Goal: Information Seeking & Learning: Learn about a topic

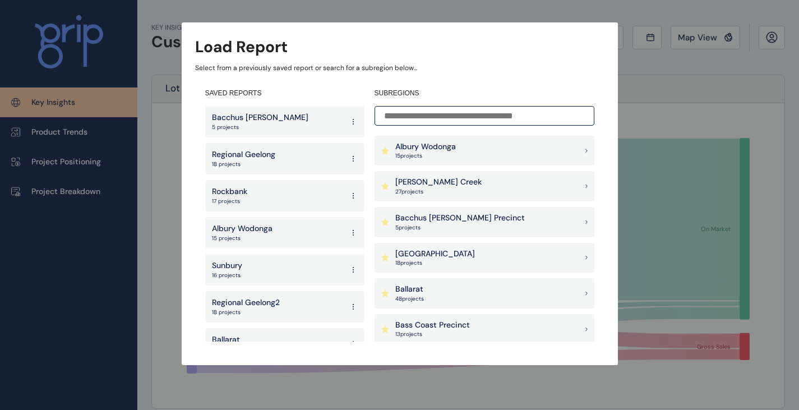
click at [502, 119] on input at bounding box center [485, 116] width 220 height 20
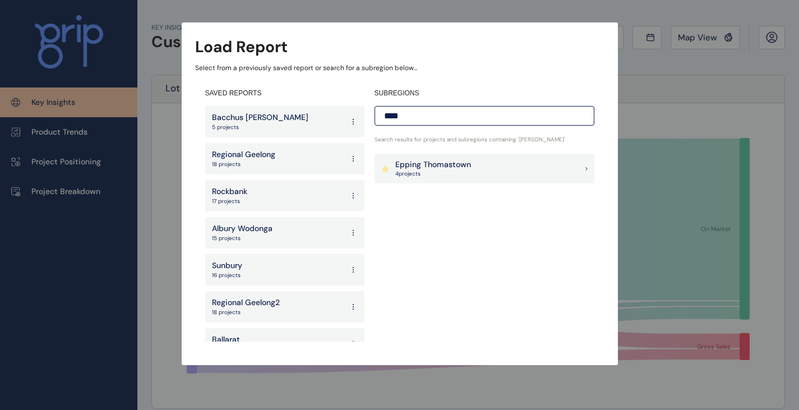
type input "****"
click at [489, 161] on div "Epping Thomastown 4 project s" at bounding box center [485, 169] width 220 height 30
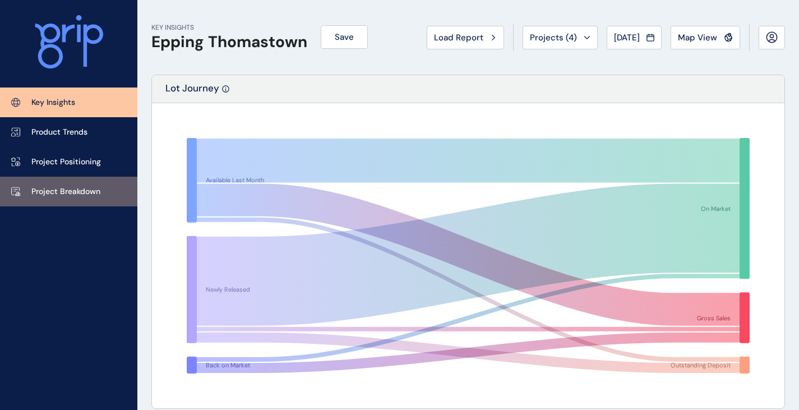
click at [53, 195] on p "Project Breakdown" at bounding box center [65, 191] width 69 height 11
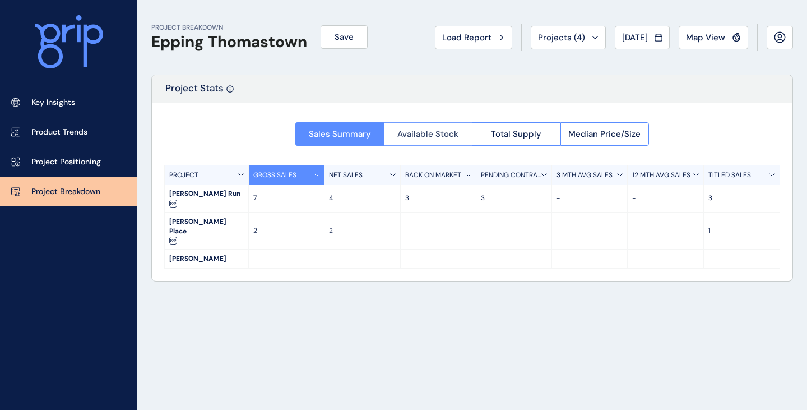
click at [436, 136] on span "Available Stock" at bounding box center [428, 133] width 61 height 11
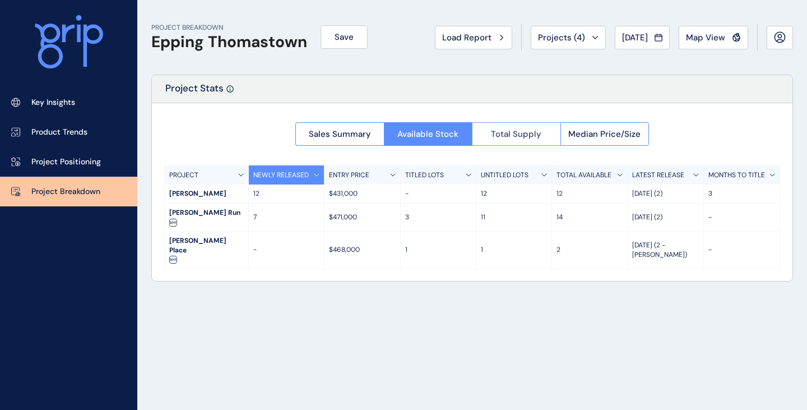
click at [511, 140] on button "Total Supply" at bounding box center [516, 134] width 89 height 24
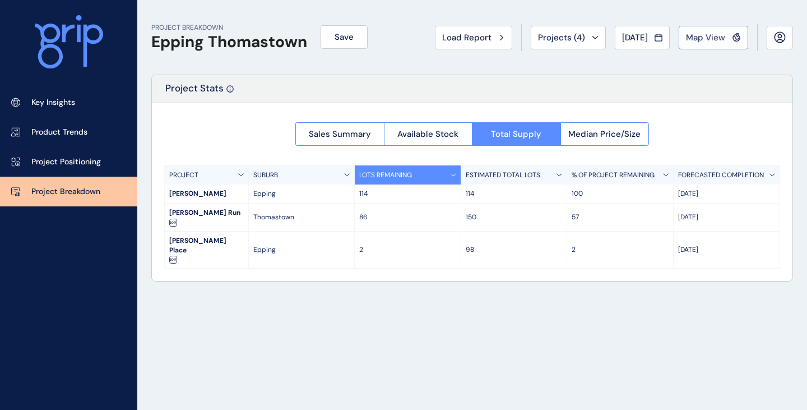
click at [711, 43] on button "Map View" at bounding box center [714, 38] width 70 height 24
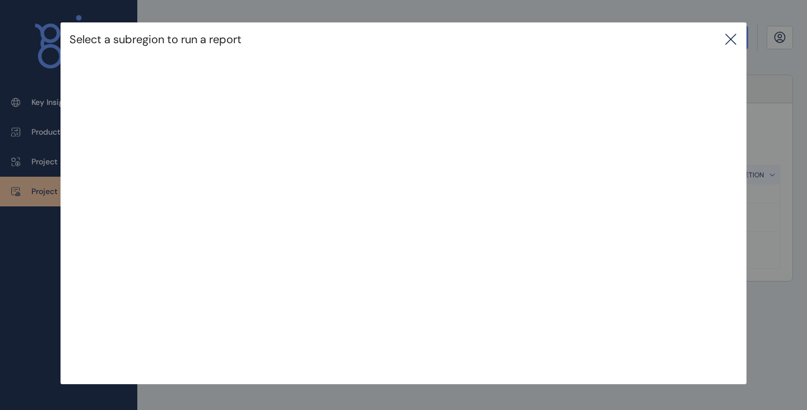
click at [733, 40] on icon at bounding box center [730, 39] width 13 height 13
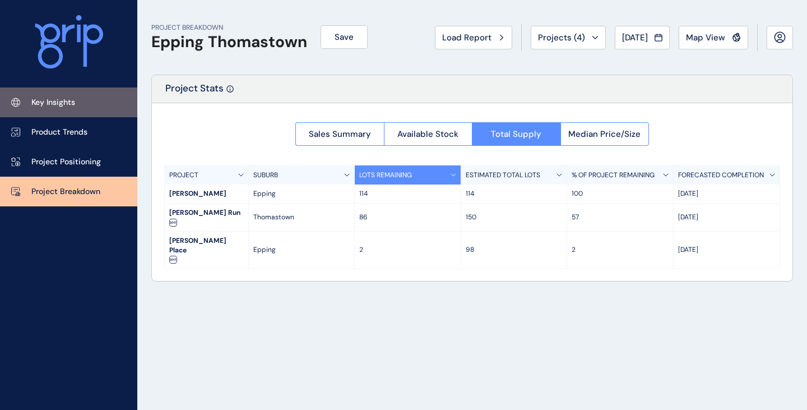
click at [56, 107] on p "Key Insights" at bounding box center [53, 102] width 44 height 11
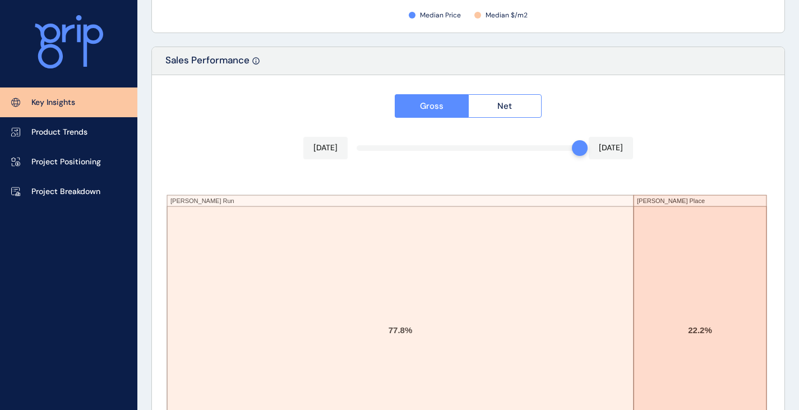
scroll to position [1951, 0]
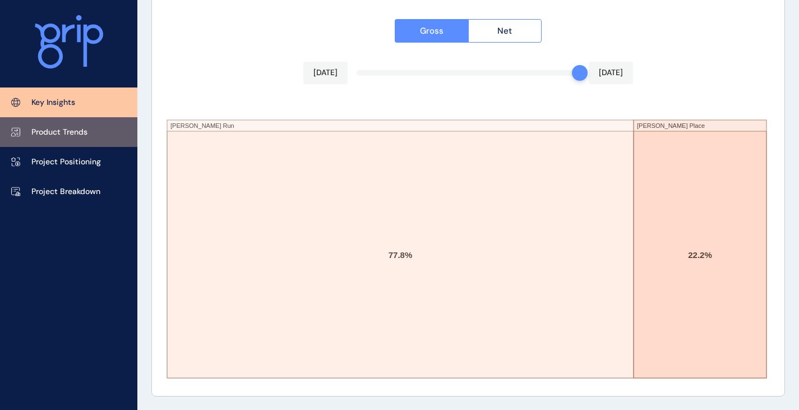
click at [86, 132] on p "Product Trends" at bounding box center [59, 132] width 56 height 11
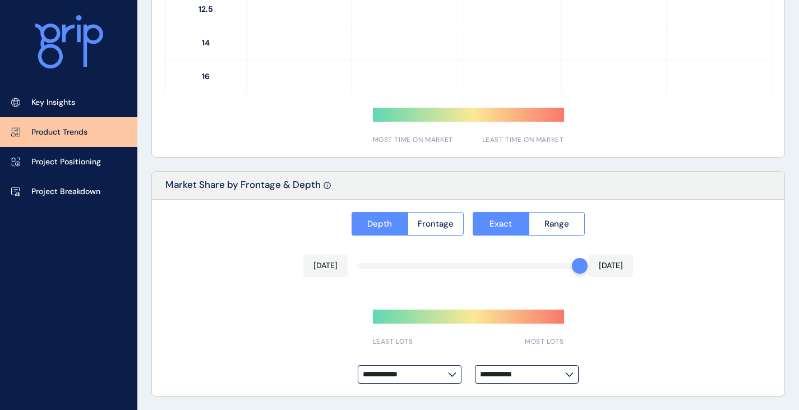
type input "**********"
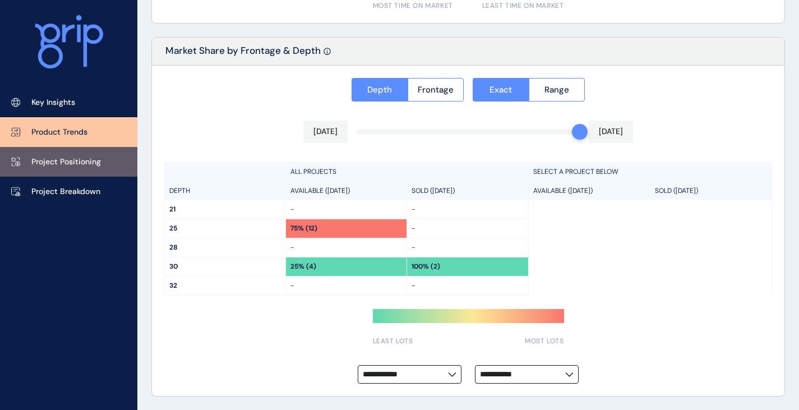
click at [61, 155] on link "Project Positioning" at bounding box center [68, 162] width 137 height 30
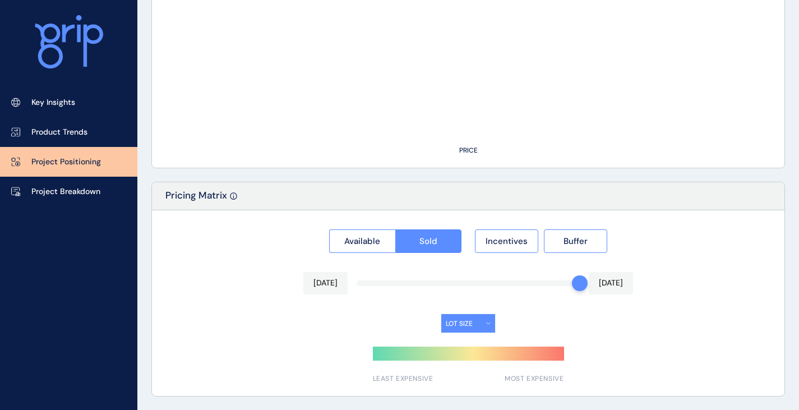
type input "**********"
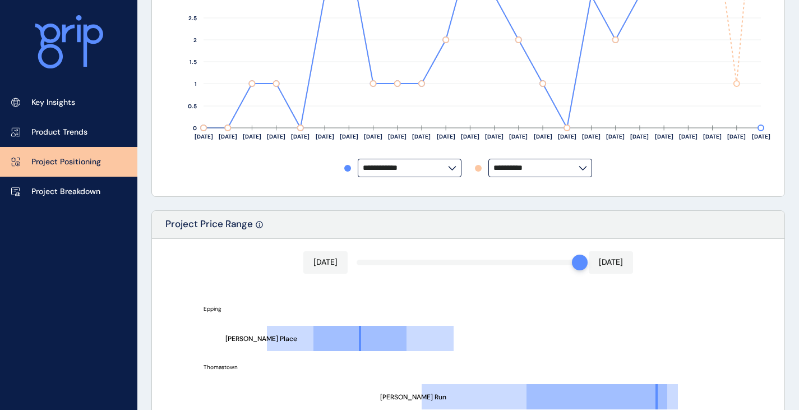
scroll to position [411, 0]
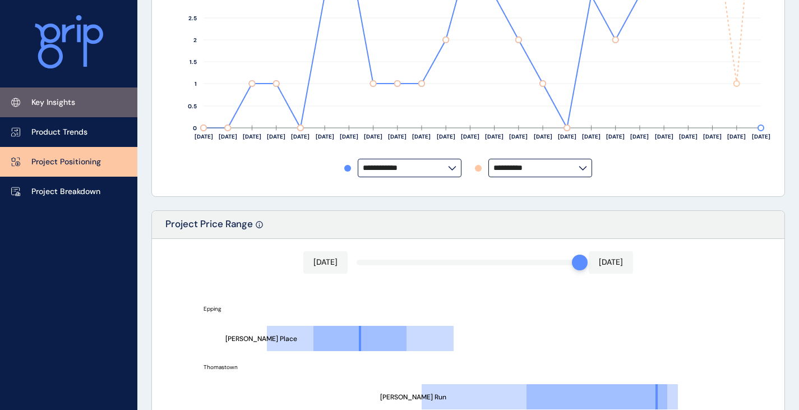
click at [83, 95] on link "Key Insights" at bounding box center [68, 102] width 137 height 30
